Goal: Task Accomplishment & Management: Use online tool/utility

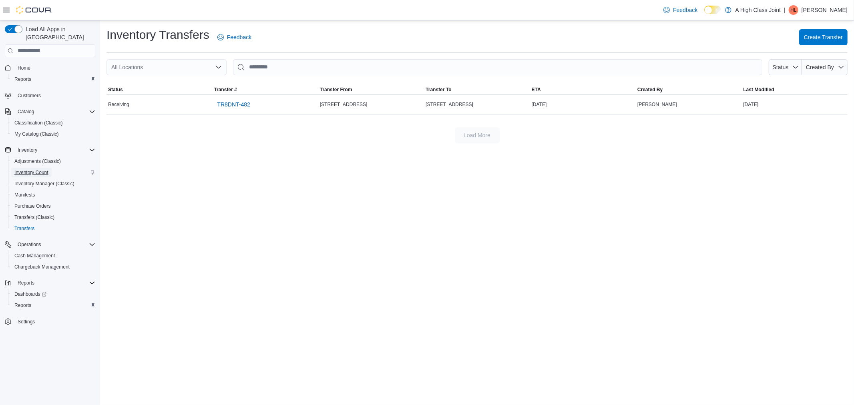
click at [31, 168] on span "Inventory Count" at bounding box center [31, 173] width 34 height 10
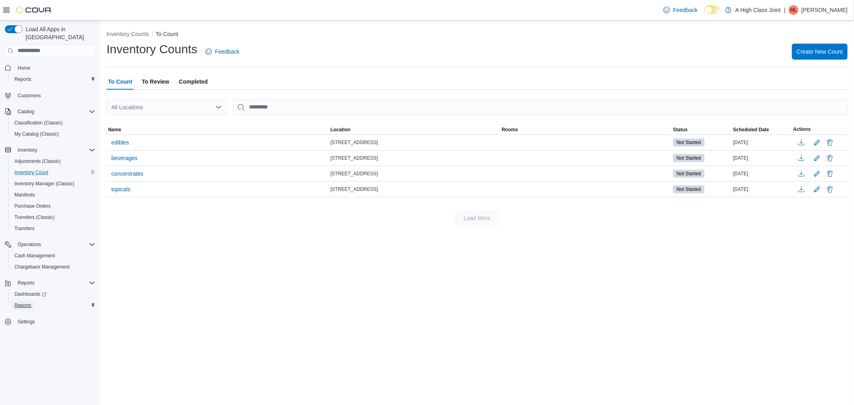
click at [21, 302] on span "Reports" at bounding box center [22, 305] width 17 height 6
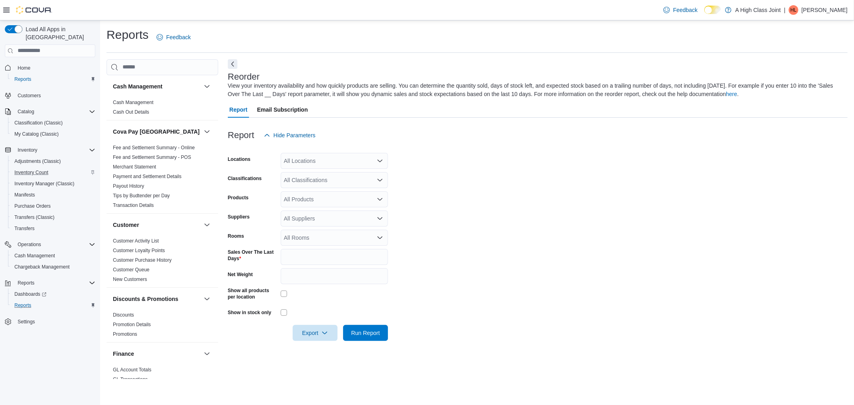
click at [318, 160] on div "All Locations" at bounding box center [334, 161] width 107 height 16
click at [324, 198] on span "910 O'Brien Road" at bounding box center [325, 197] width 55 height 8
click at [456, 187] on form "Locations 910 O'Brien Road Combo box. Selected. 910 O'Brien Road. Press Backspa…" at bounding box center [538, 242] width 620 height 198
click at [24, 302] on span "Reports" at bounding box center [22, 305] width 17 height 6
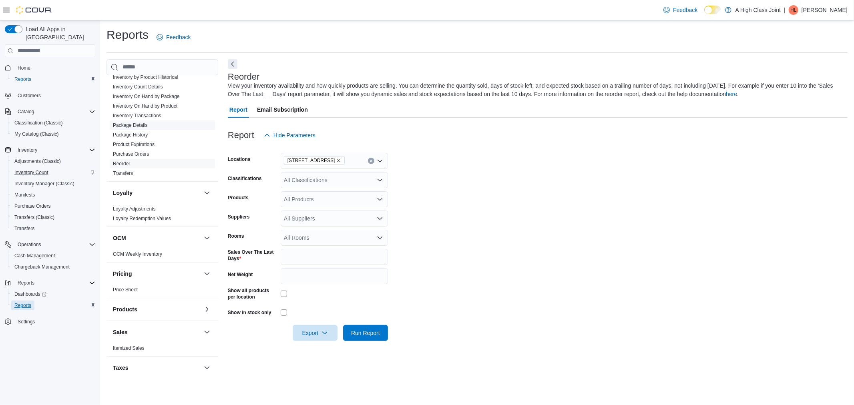
scroll to position [369, 0]
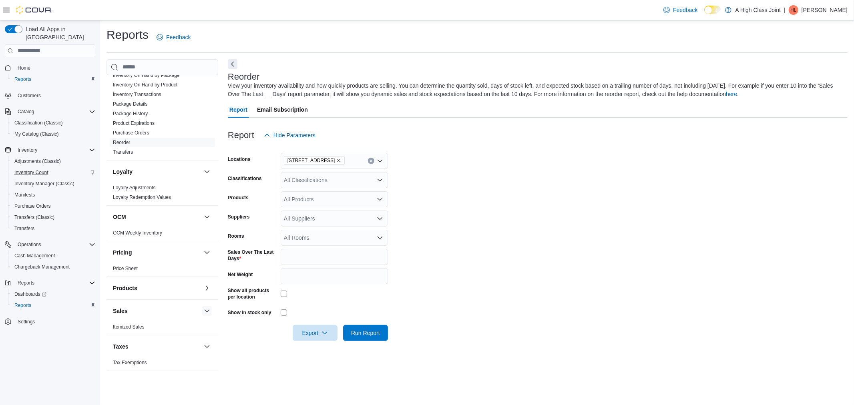
click at [202, 310] on button "button" at bounding box center [207, 311] width 10 height 10
click at [202, 323] on button "button" at bounding box center [207, 324] width 10 height 10
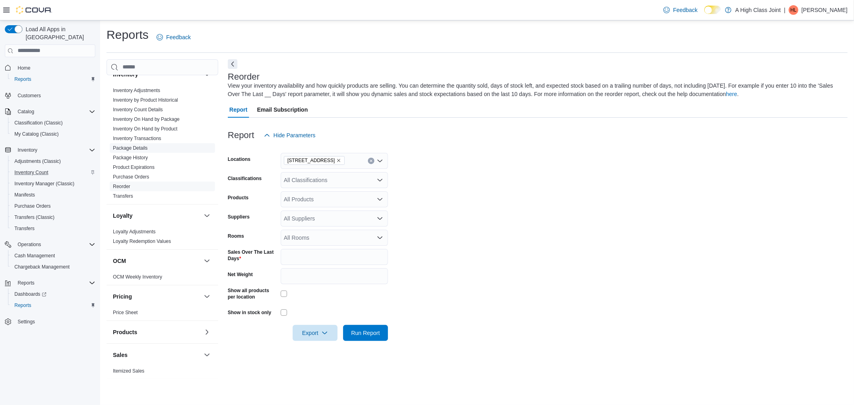
scroll to position [369, 0]
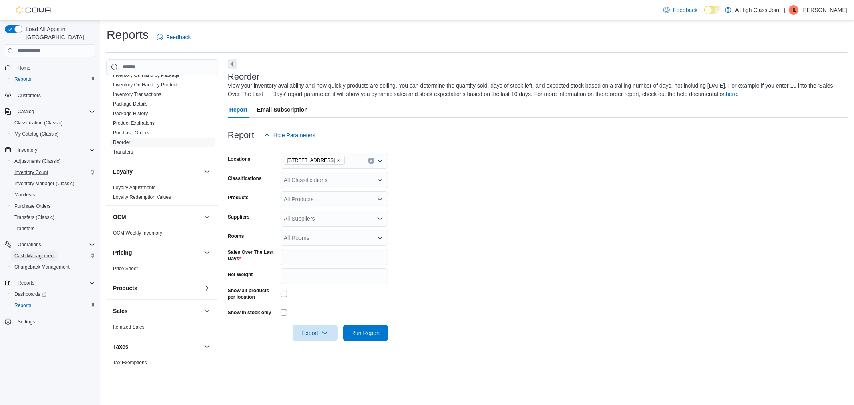
click at [37, 253] on span "Cash Management" at bounding box center [34, 256] width 40 height 6
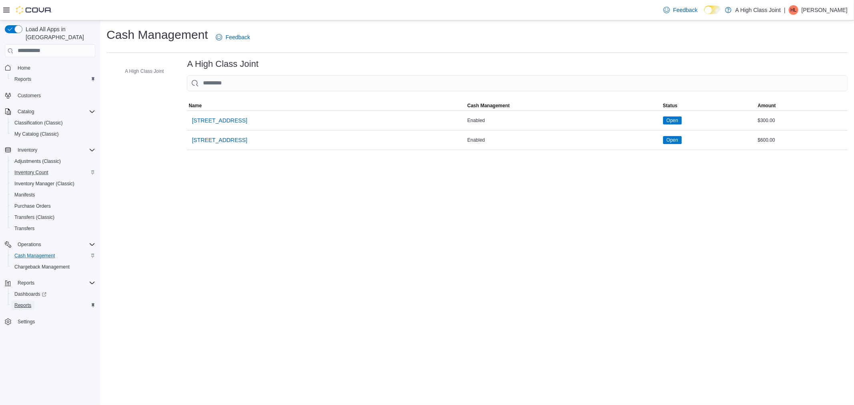
click at [22, 302] on span "Reports" at bounding box center [22, 305] width 17 height 6
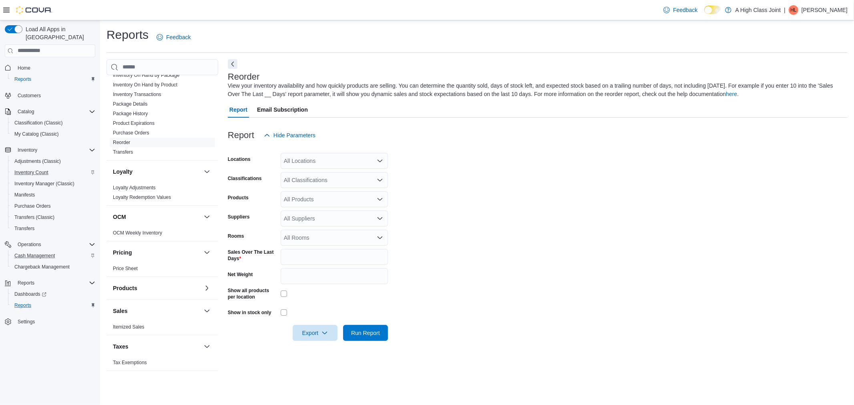
scroll to position [191, 0]
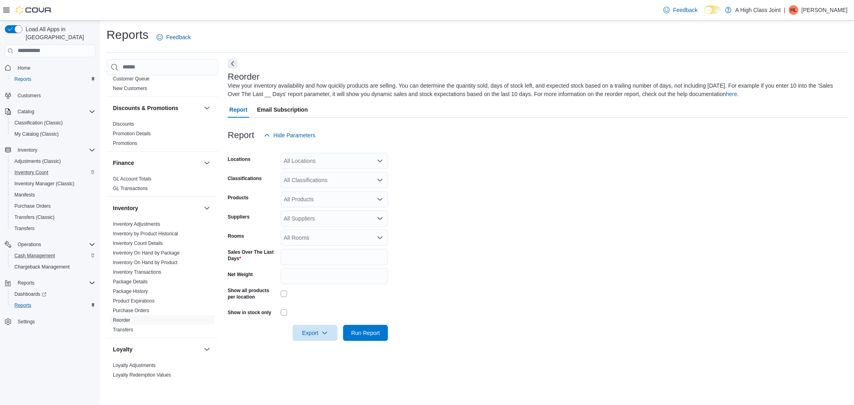
click at [232, 66] on button "Next" at bounding box center [233, 64] width 10 height 10
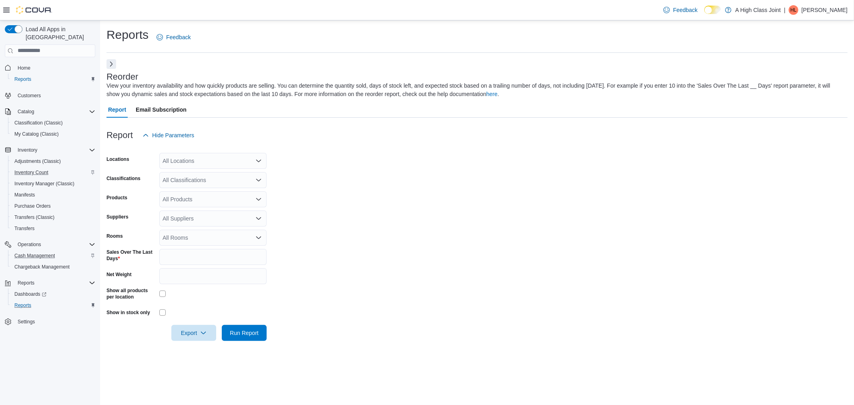
click at [4, 11] on icon at bounding box center [6, 10] width 6 height 6
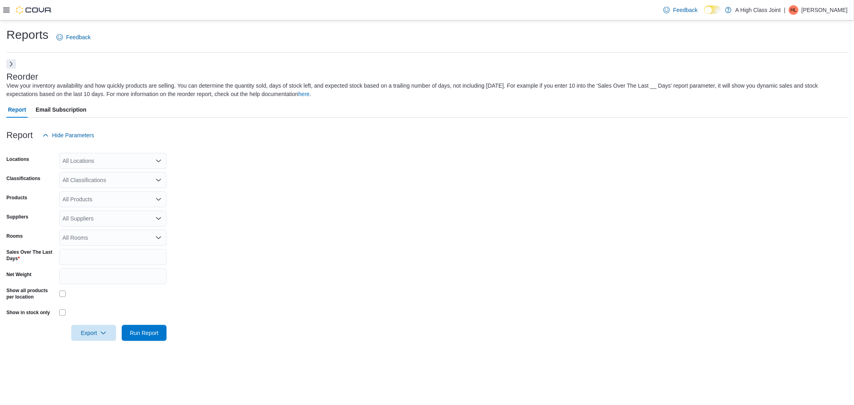
click at [4, 11] on icon at bounding box center [6, 10] width 6 height 6
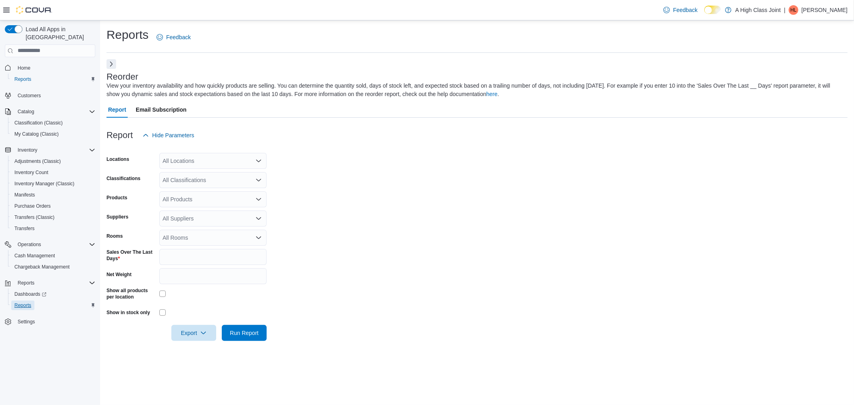
click at [24, 302] on span "Reports" at bounding box center [22, 305] width 17 height 6
click at [111, 65] on button "Next" at bounding box center [112, 64] width 10 height 10
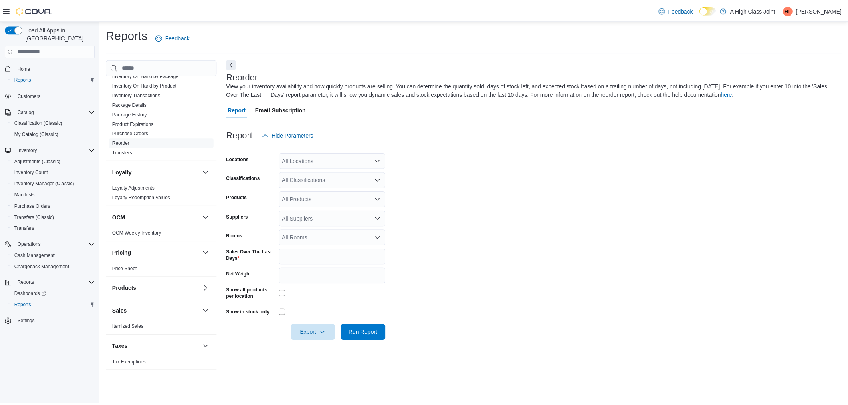
scroll to position [369, 0]
click at [133, 325] on link "Itemized Sales" at bounding box center [129, 327] width 32 height 6
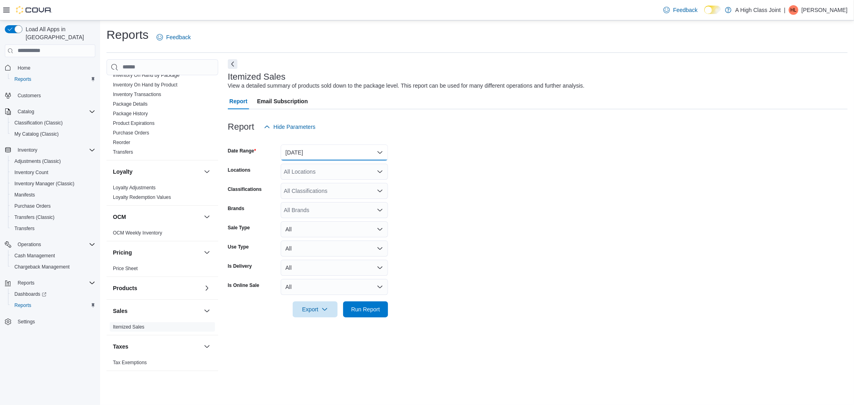
click at [305, 151] on button "Yesterday" at bounding box center [334, 153] width 107 height 16
click at [499, 131] on div "Report Hide Parameters" at bounding box center [538, 127] width 620 height 16
click at [316, 169] on div "All Locations" at bounding box center [334, 172] width 107 height 16
click at [324, 209] on span "910 O'Brien Road" at bounding box center [325, 208] width 55 height 8
click at [457, 202] on form "Date Range Yesterday Locations 910 O'Brien Road Combo box. Selected. 910 O'Brie…" at bounding box center [538, 226] width 620 height 183
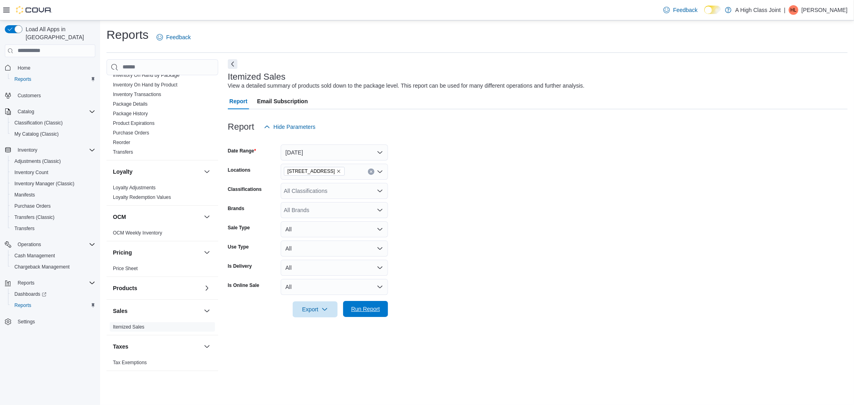
click at [368, 312] on span "Run Report" at bounding box center [365, 309] width 29 height 8
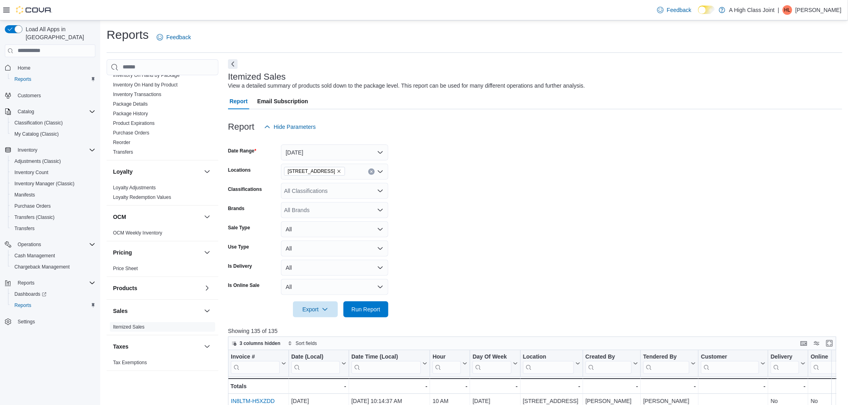
click at [811, 9] on p "Holly Leach-Wickens" at bounding box center [818, 10] width 46 height 10
click at [782, 83] on span "Sign Out" at bounding box center [790, 79] width 22 height 8
